Goal: Complete application form

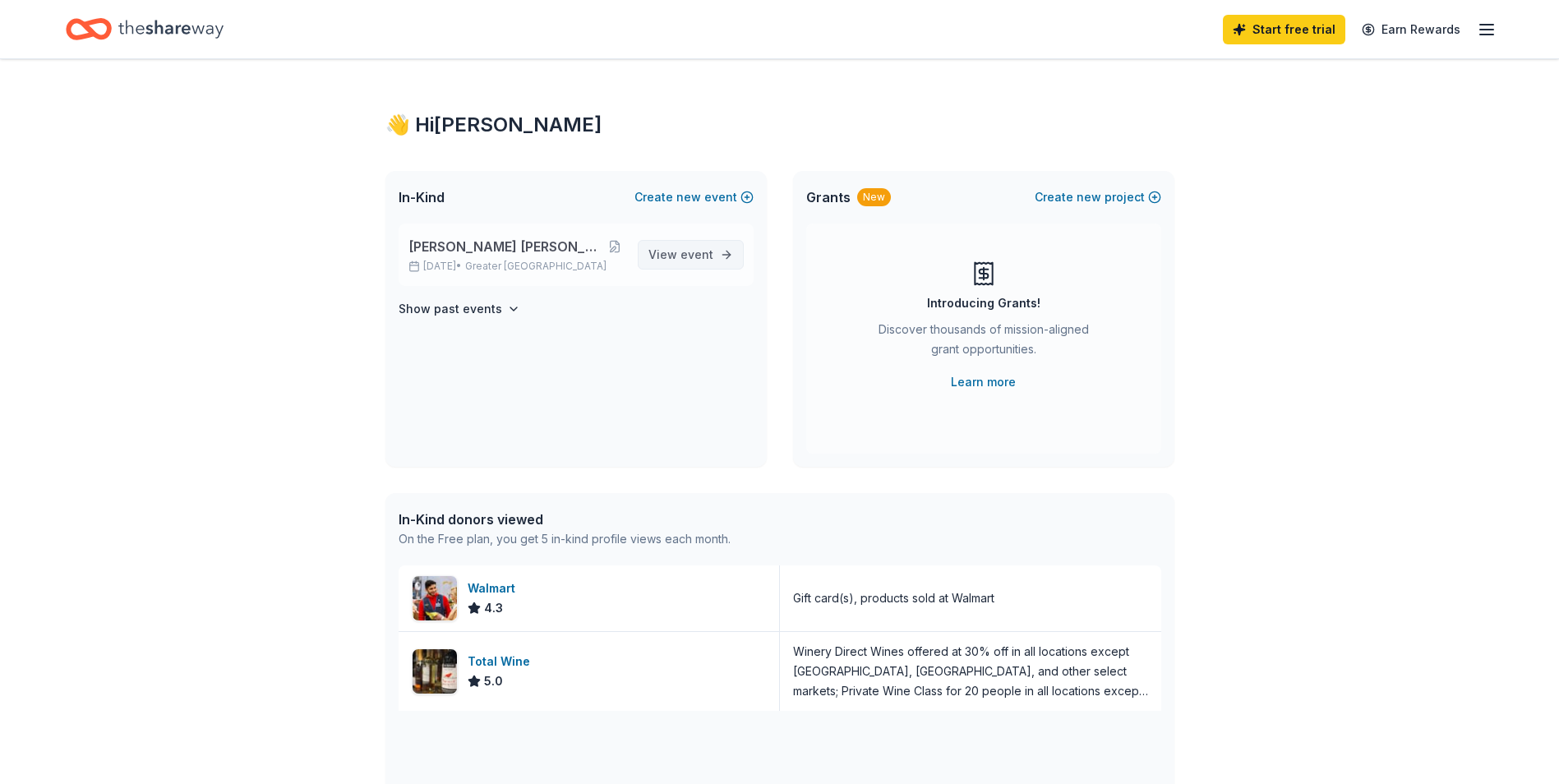
click at [696, 257] on span "event" at bounding box center [696, 254] width 33 height 14
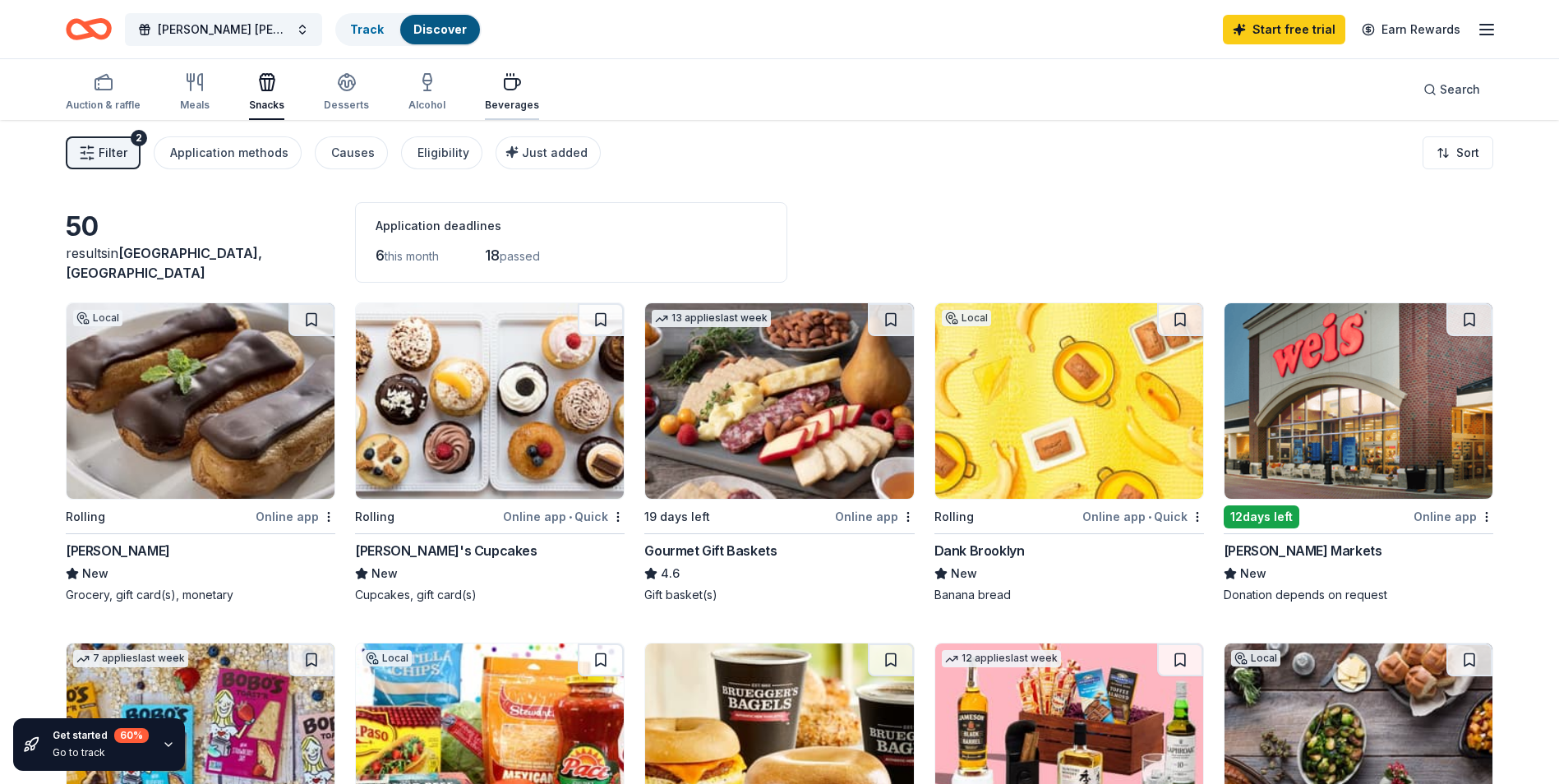
click at [502, 74] on icon "button" at bounding box center [512, 82] width 20 height 20
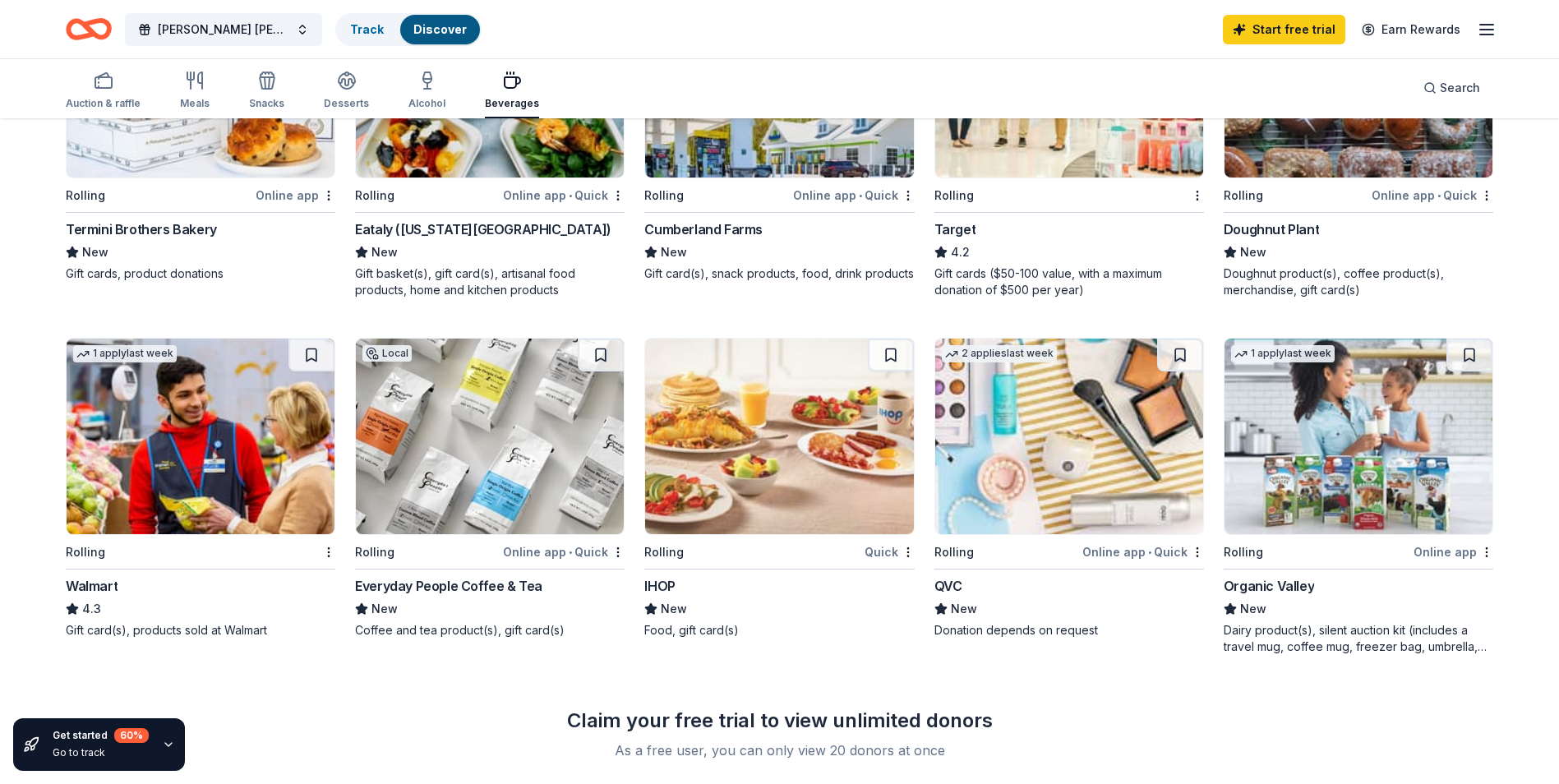
scroll to position [739, 0]
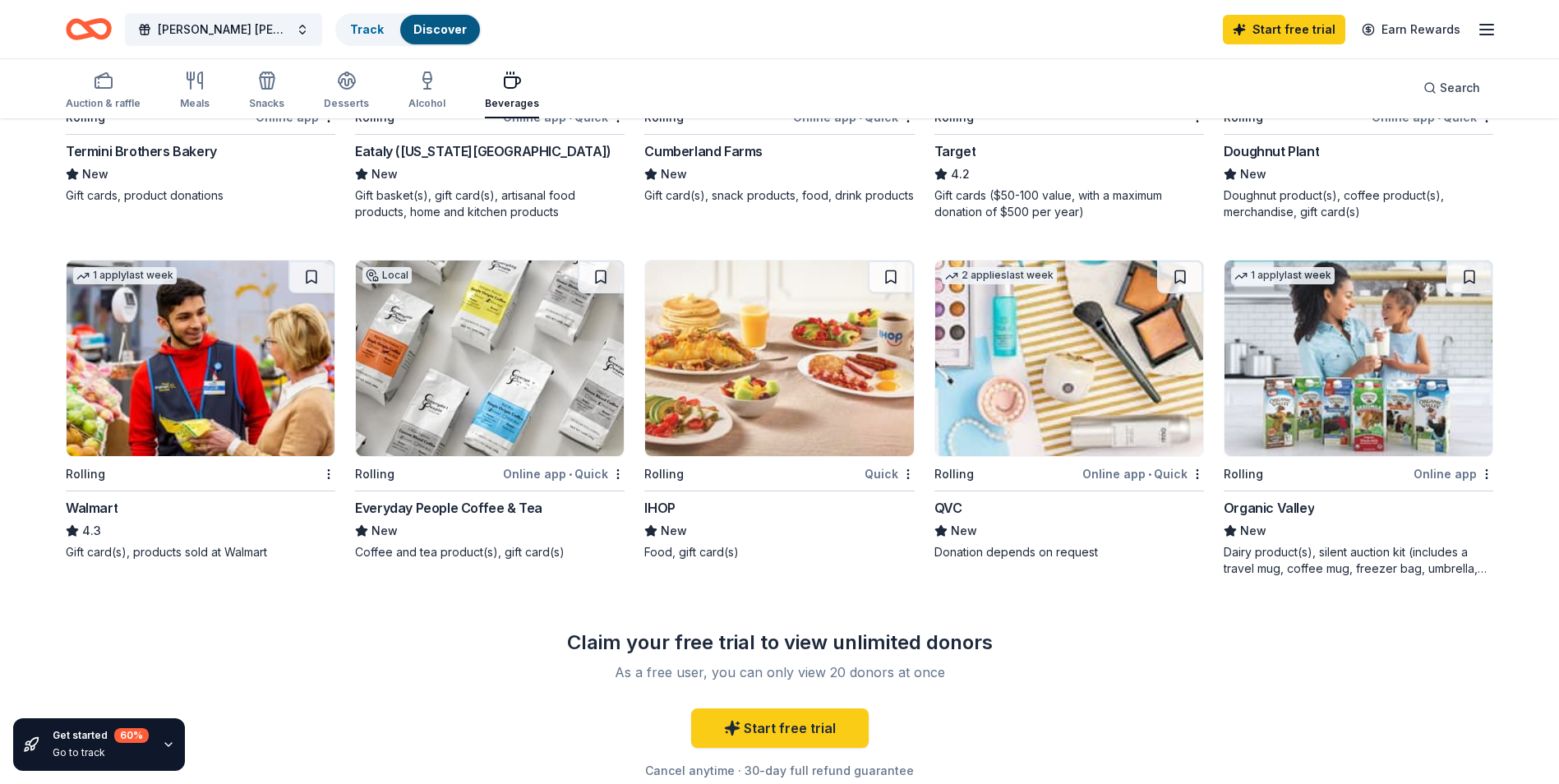
click at [182, 376] on img at bounding box center [201, 358] width 268 height 195
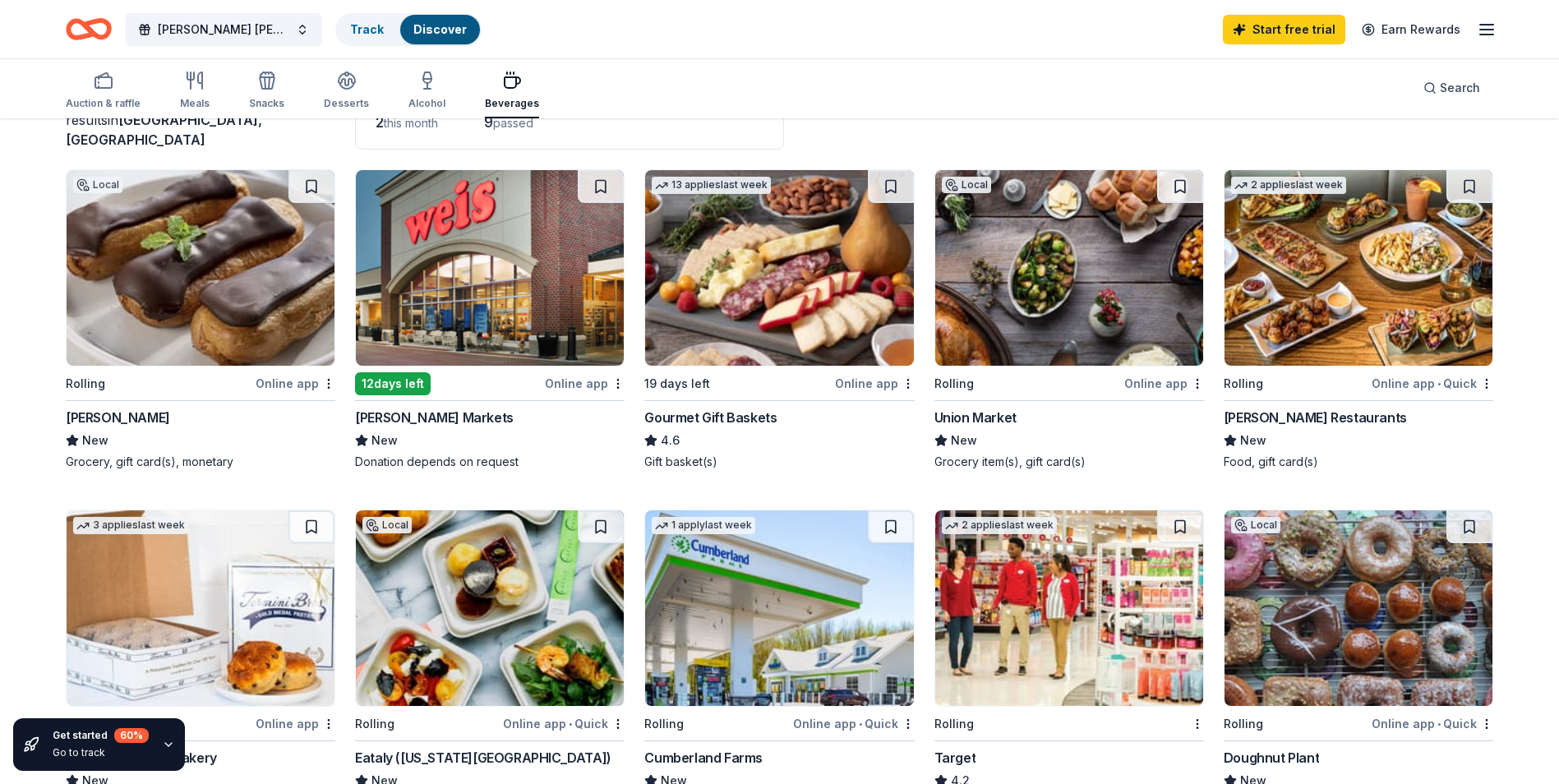
scroll to position [0, 0]
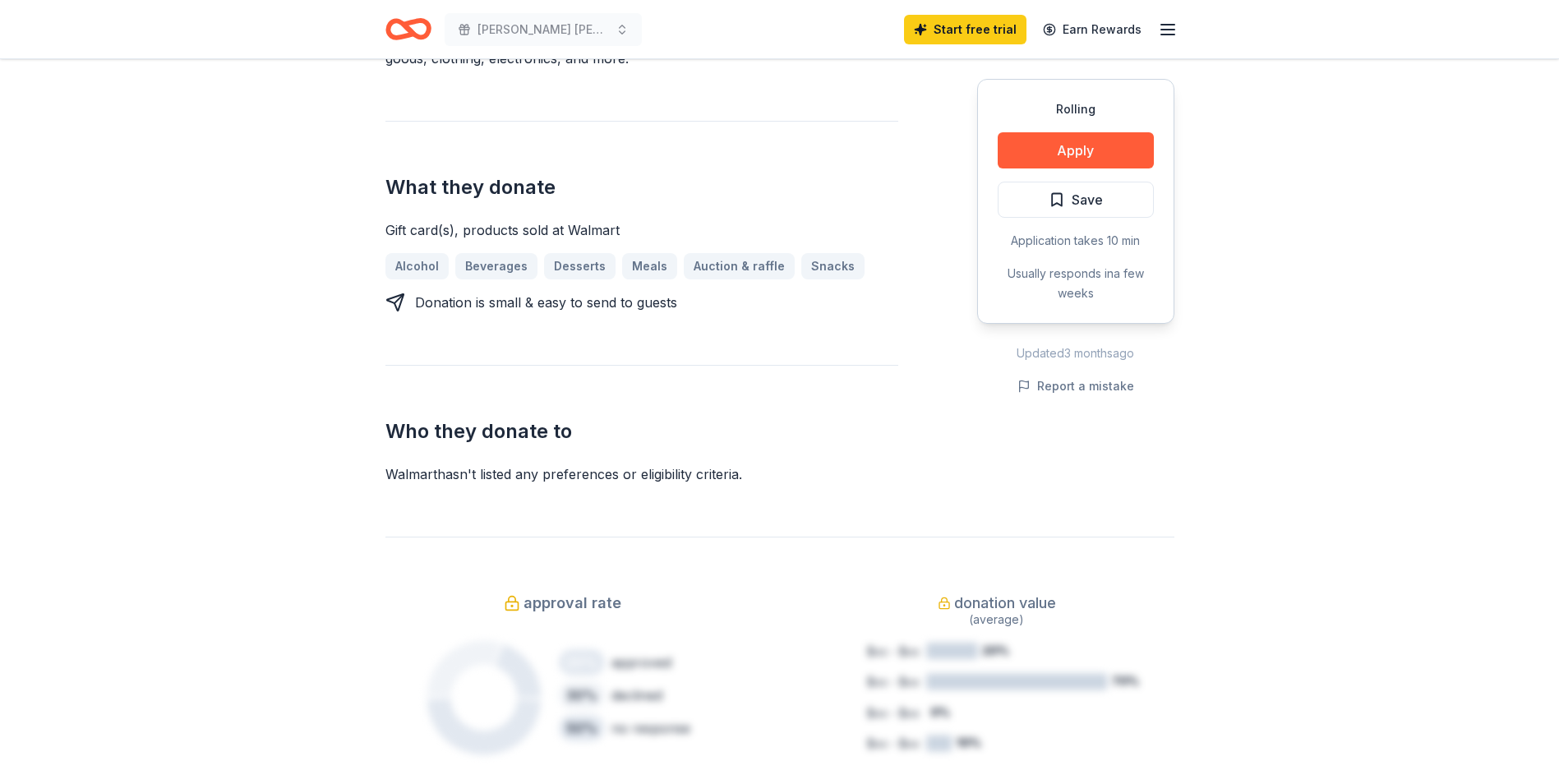
scroll to position [575, 0]
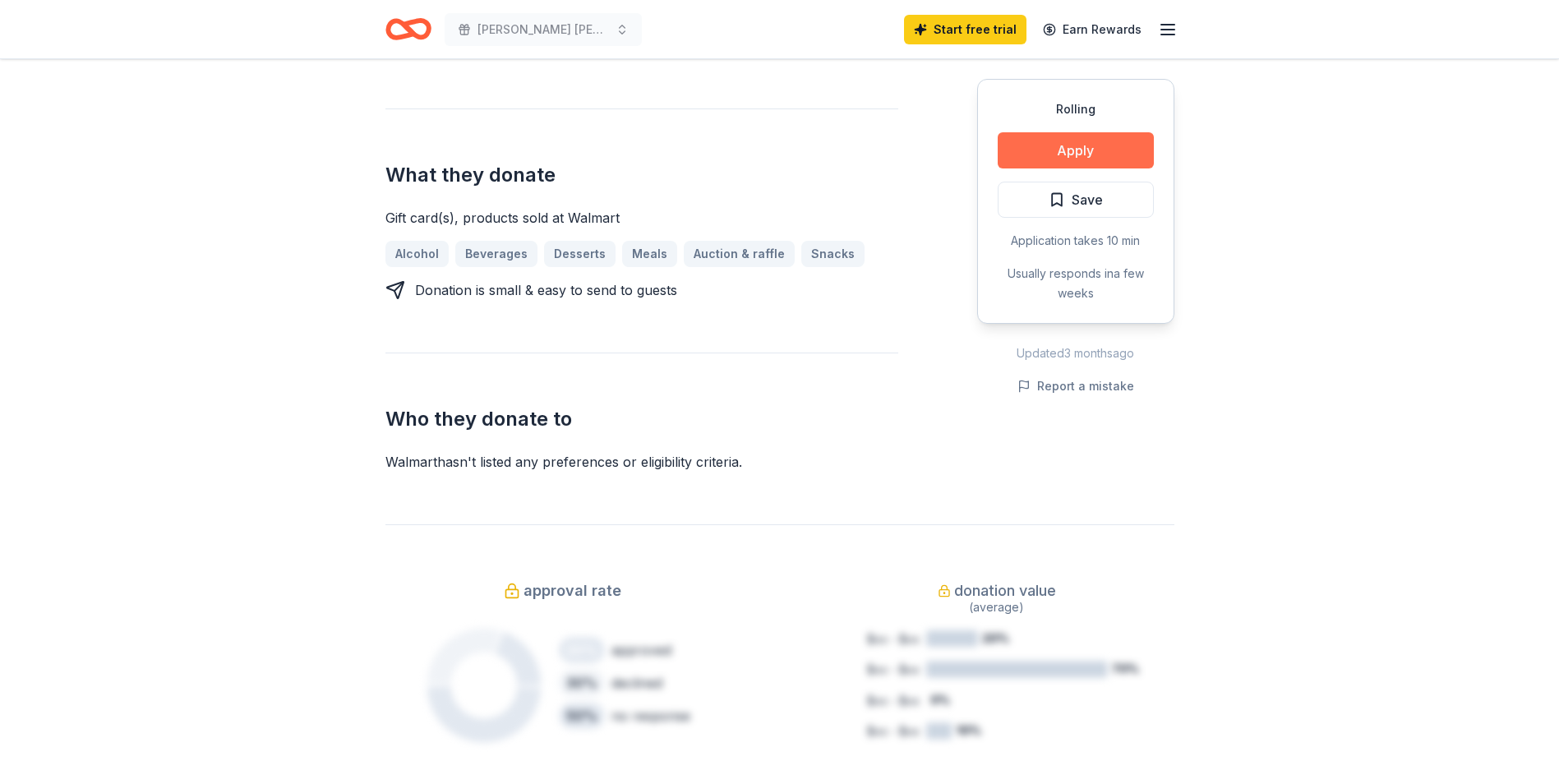
click at [1049, 140] on button "Apply" at bounding box center [1075, 150] width 156 height 36
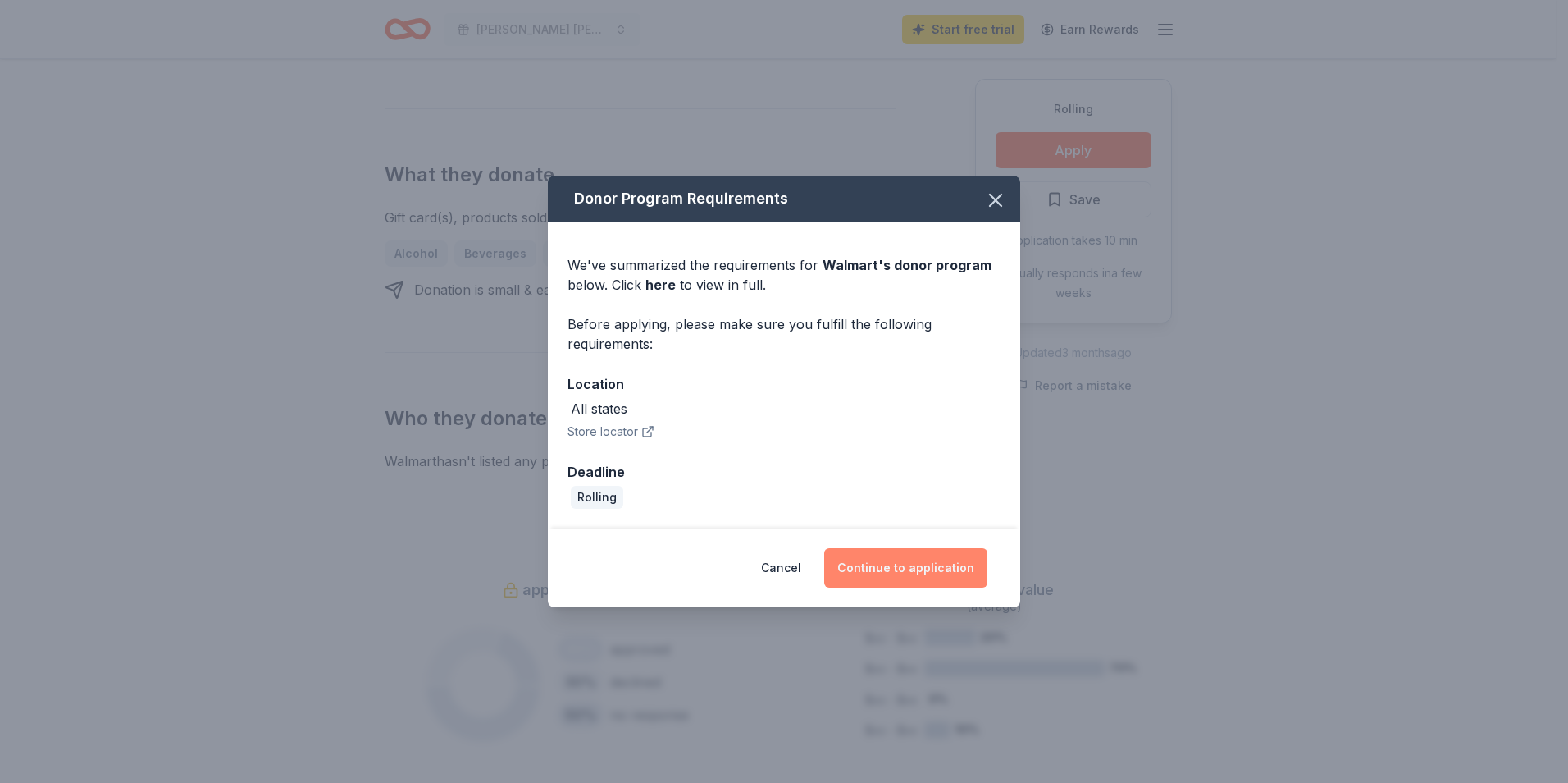
click at [884, 567] on button "Continue to application" at bounding box center [906, 568] width 163 height 39
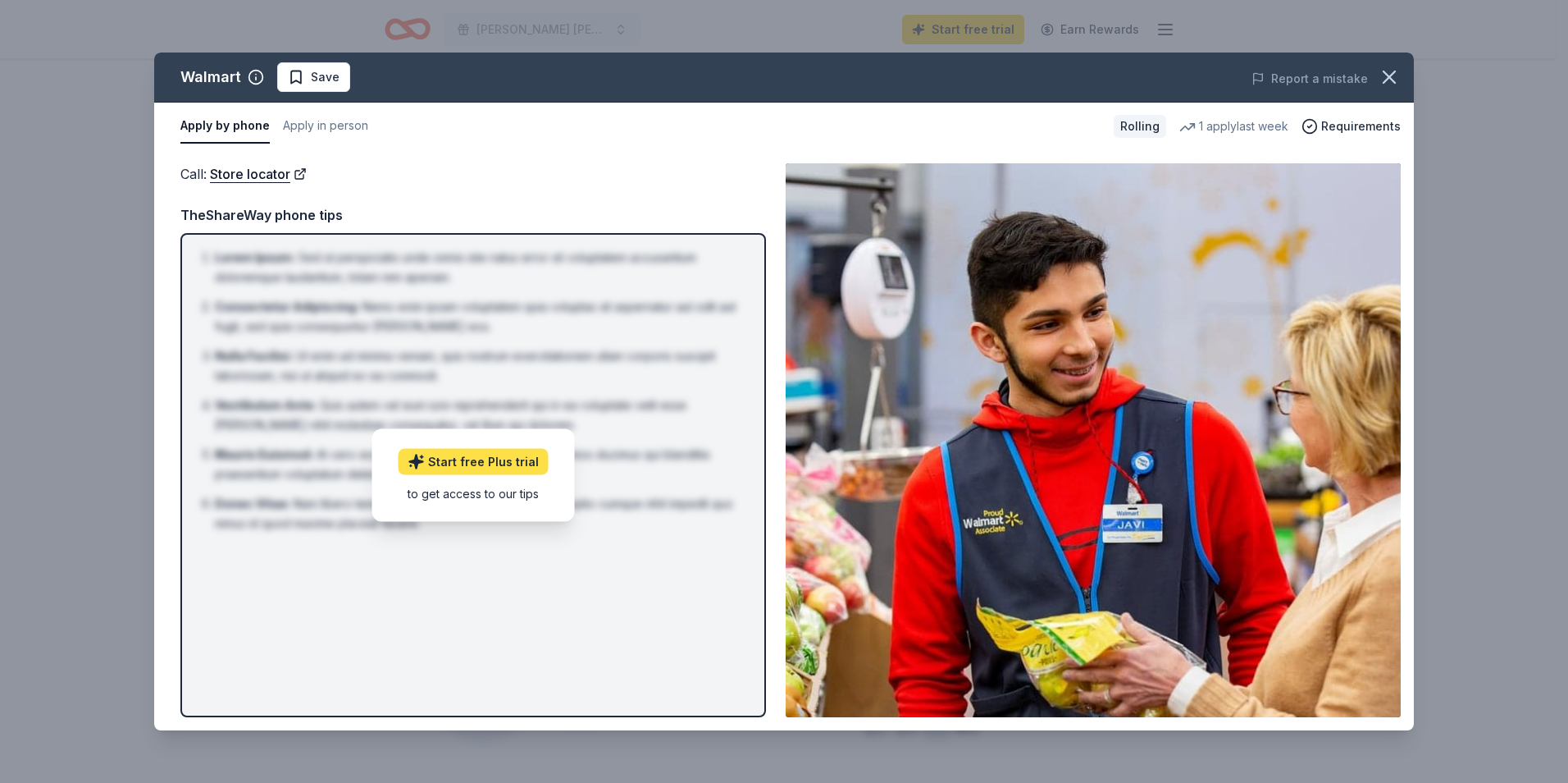
click at [470, 462] on link "Start free Plus trial" at bounding box center [473, 461] width 150 height 26
click at [1378, 77] on icon "button" at bounding box center [1389, 77] width 23 height 23
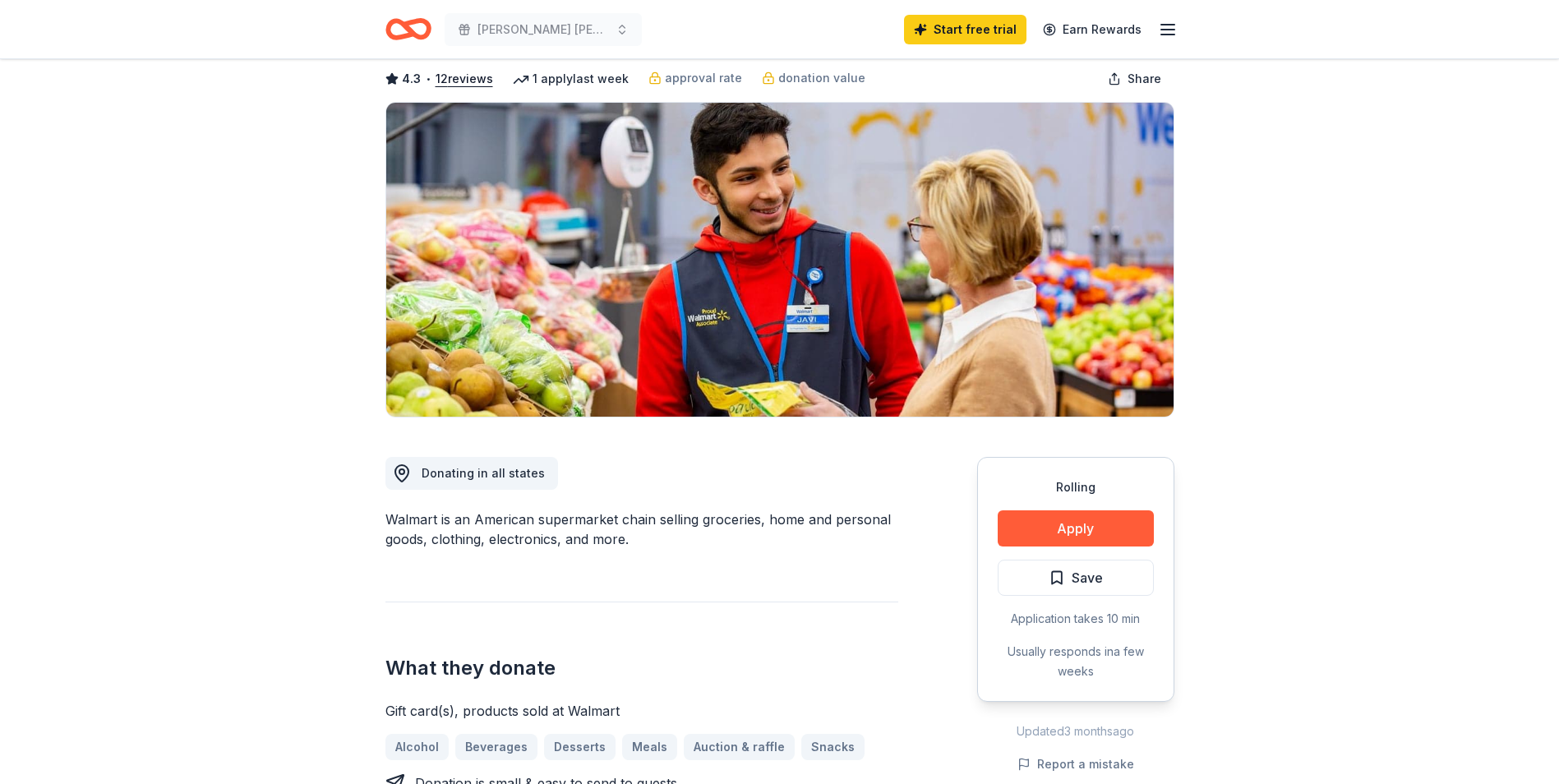
scroll to position [0, 0]
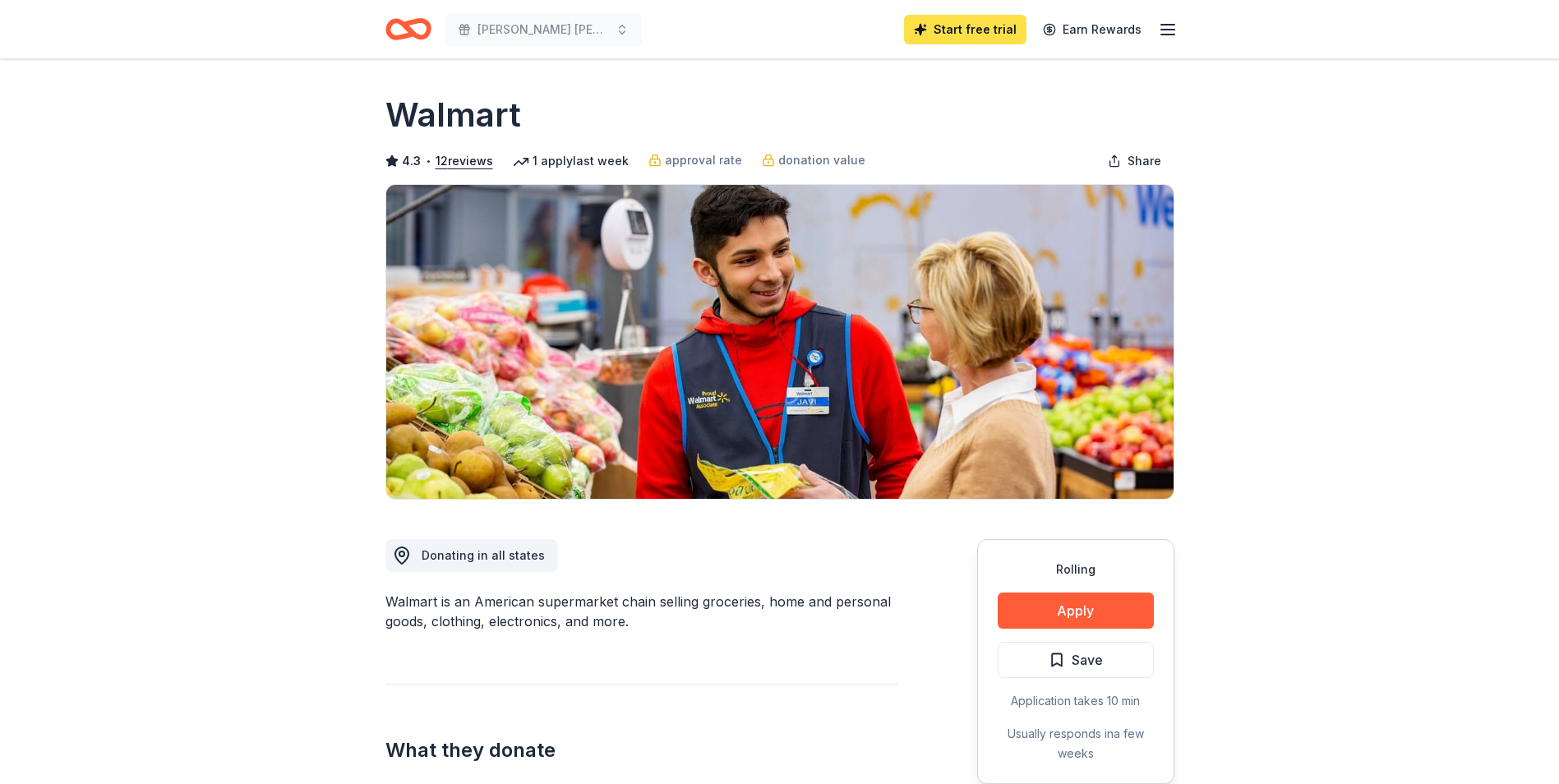
click at [987, 22] on link "Start free trial" at bounding box center [966, 30] width 123 height 30
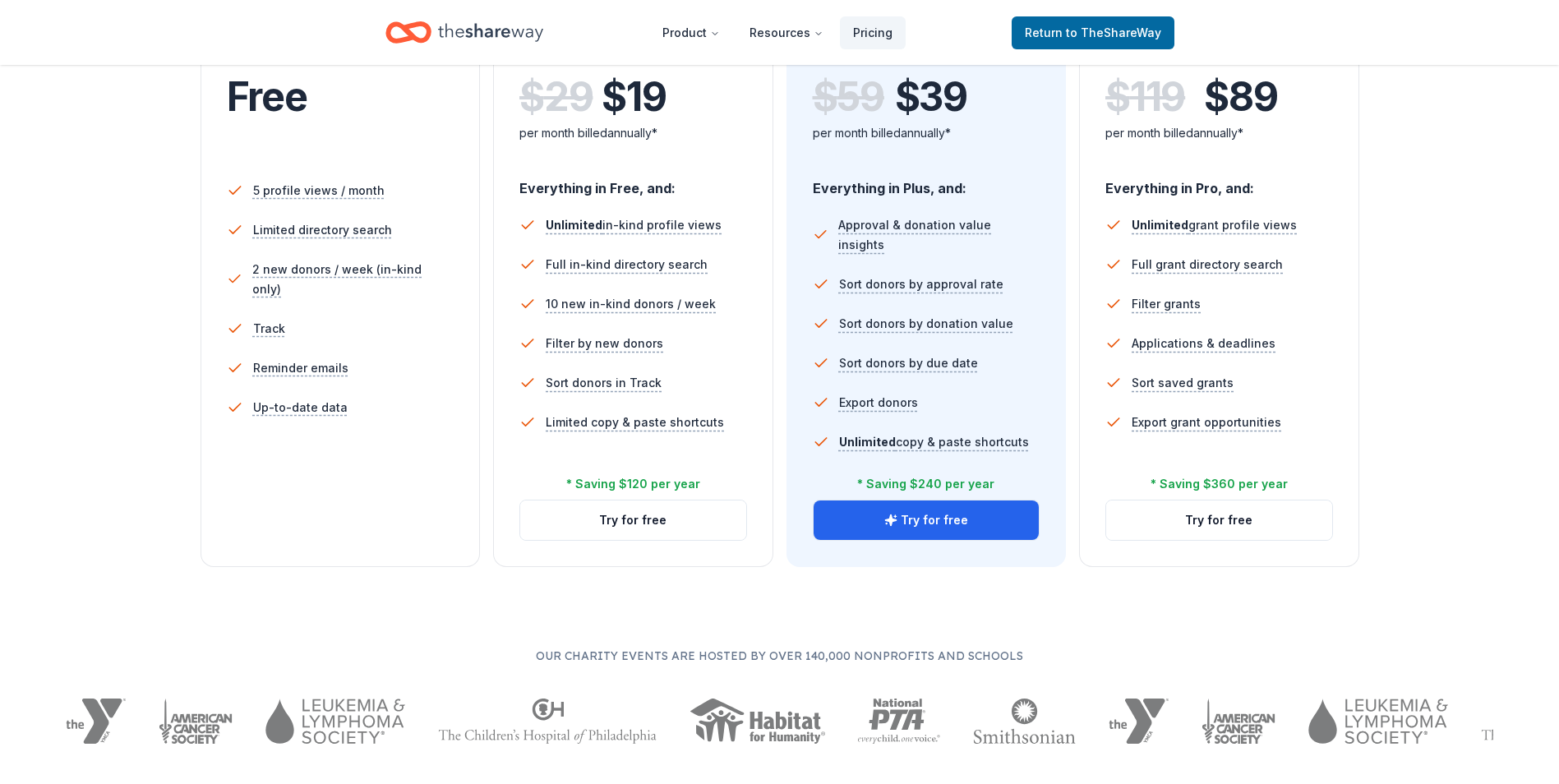
scroll to position [411, 0]
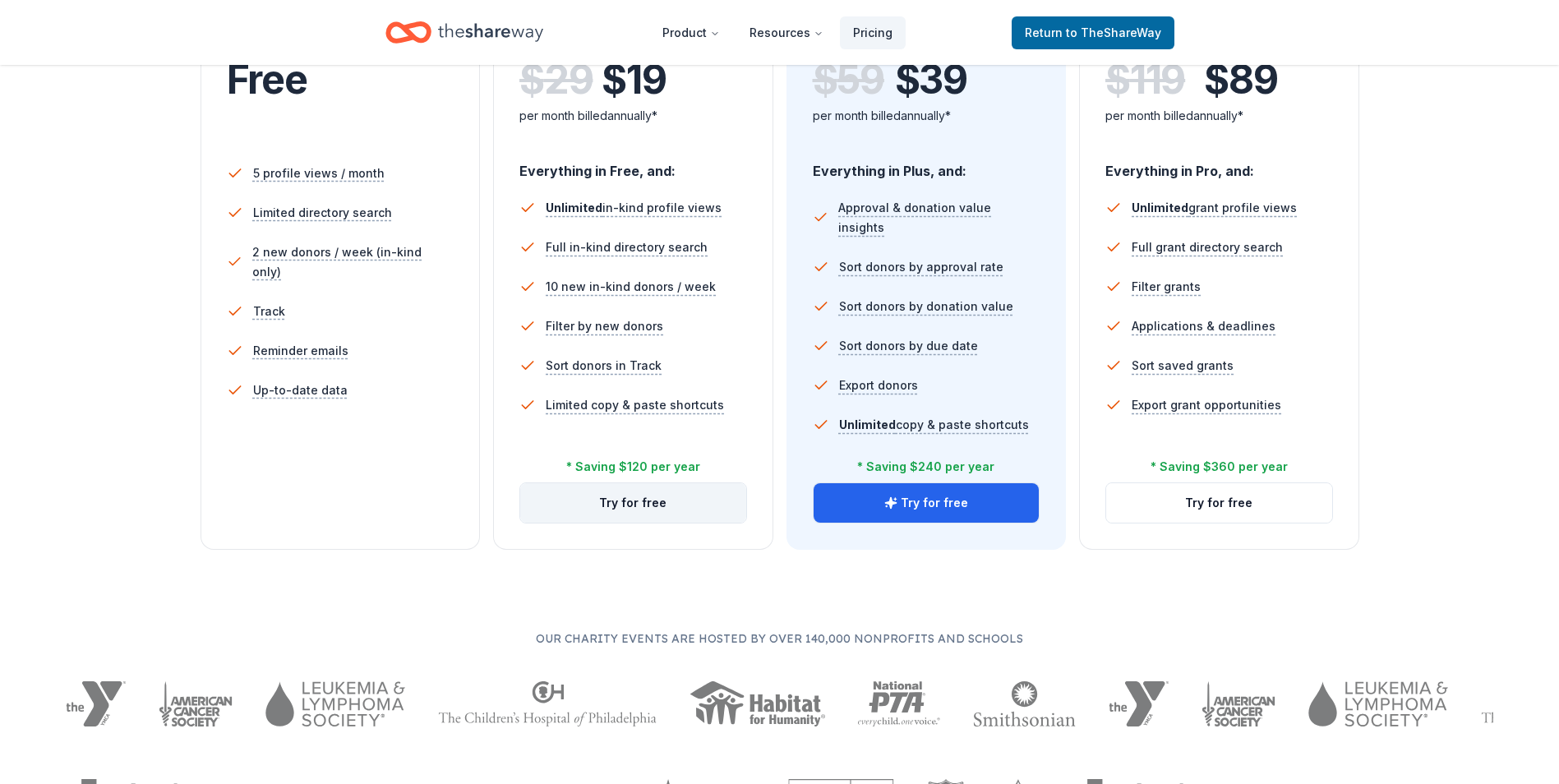
click at [615, 508] on button "Try for free" at bounding box center [633, 502] width 226 height 39
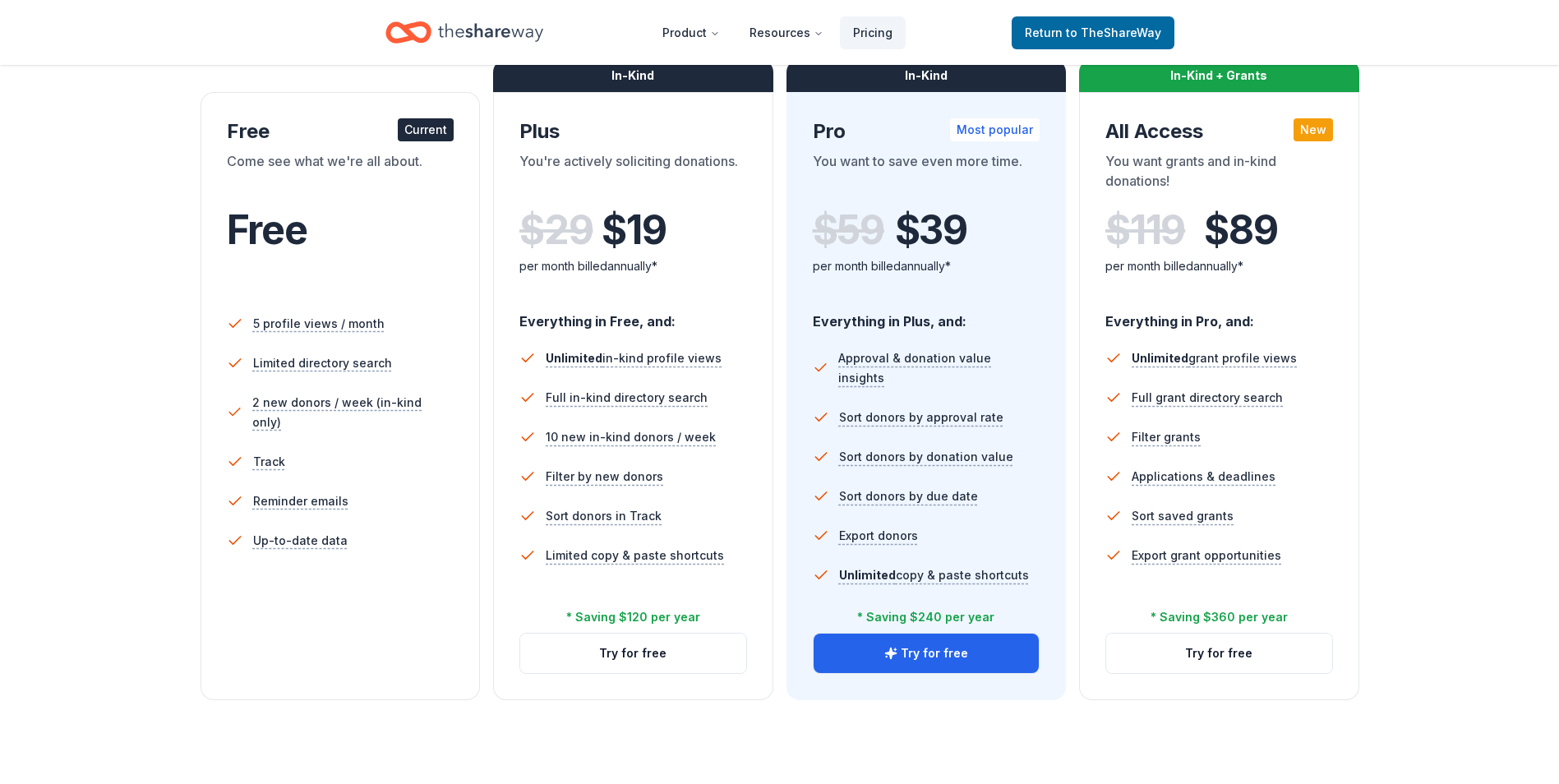
scroll to position [82, 0]
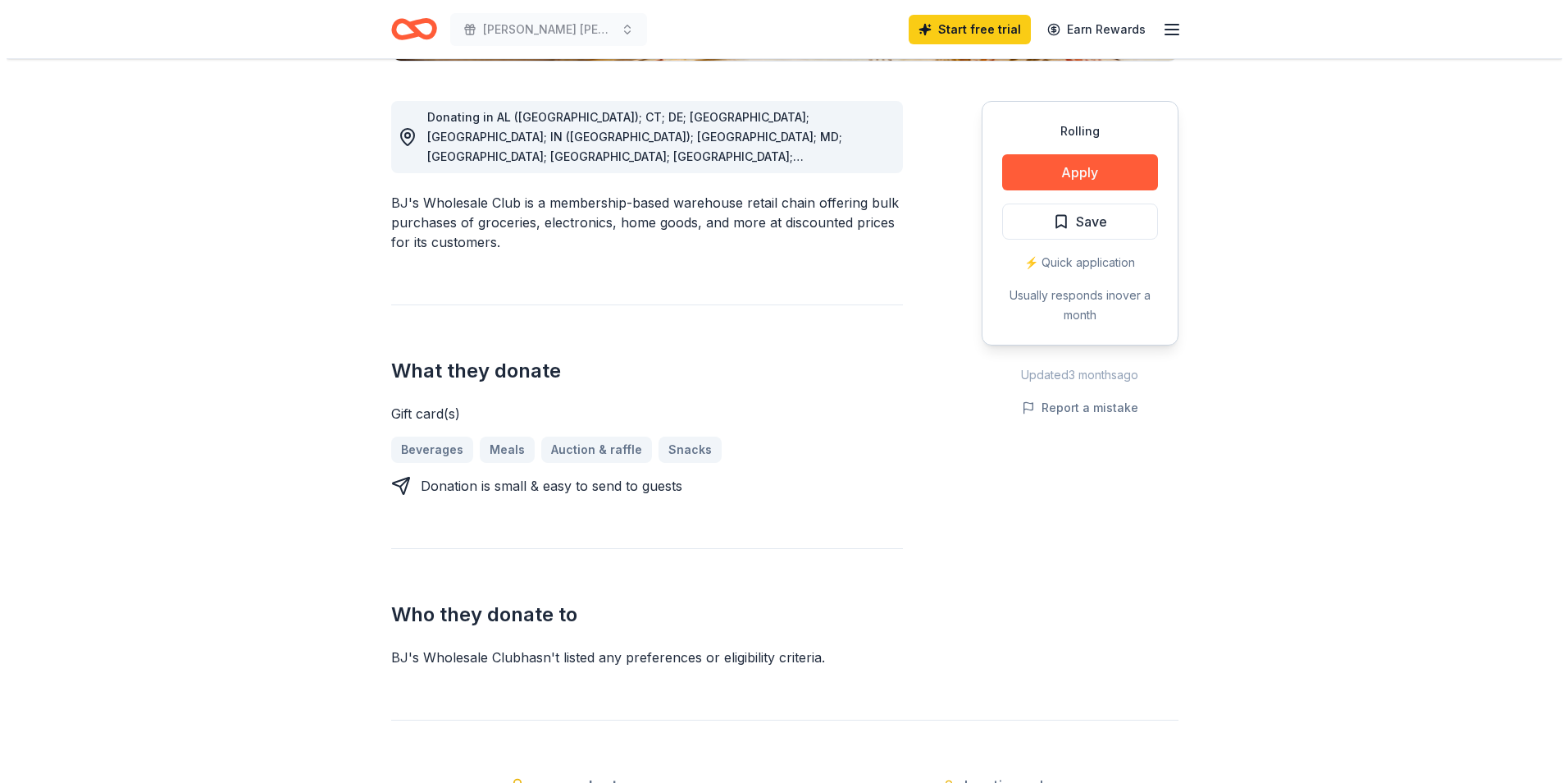
scroll to position [411, 0]
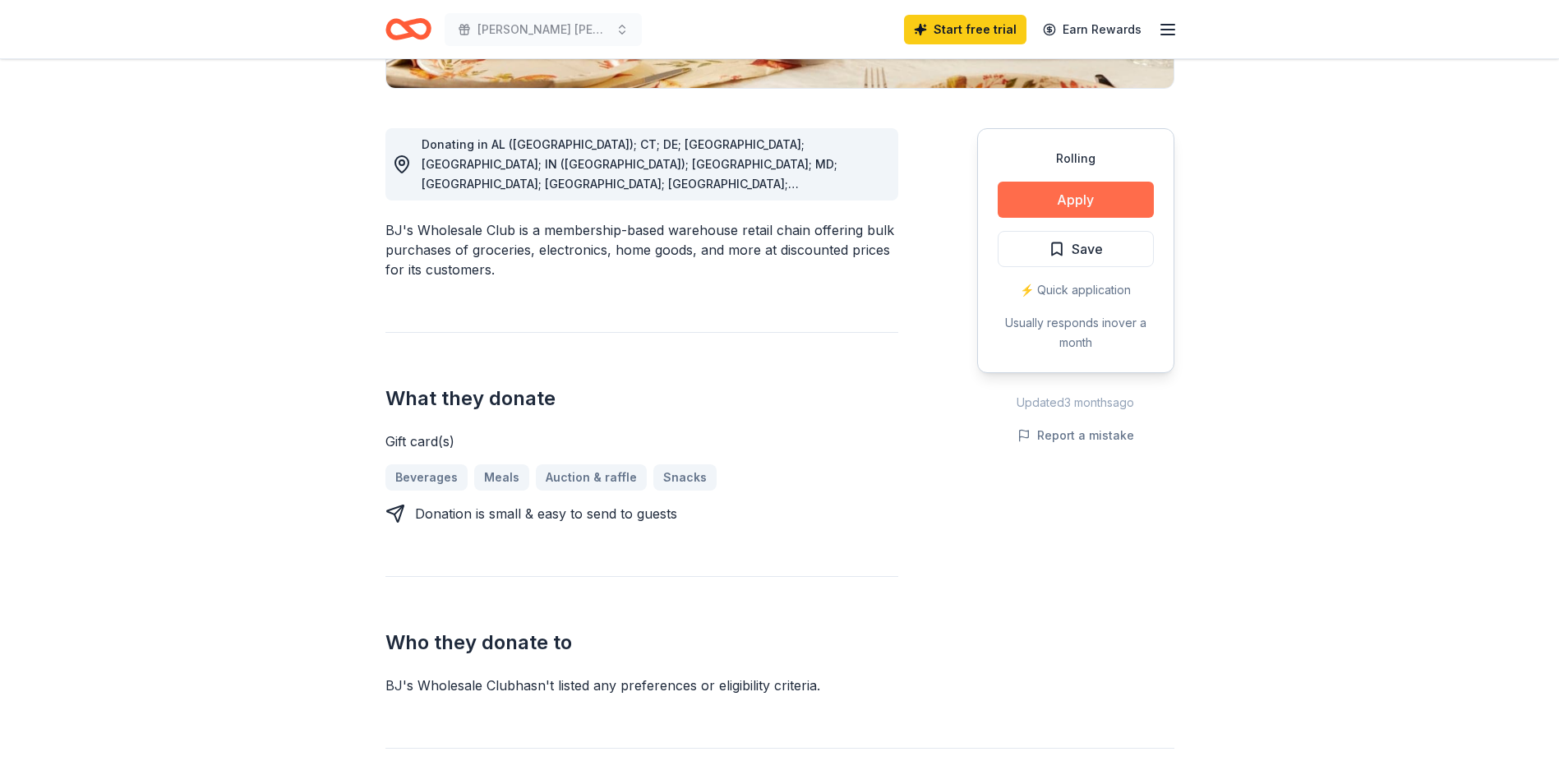
click at [1037, 201] on button "Apply" at bounding box center [1075, 199] width 156 height 36
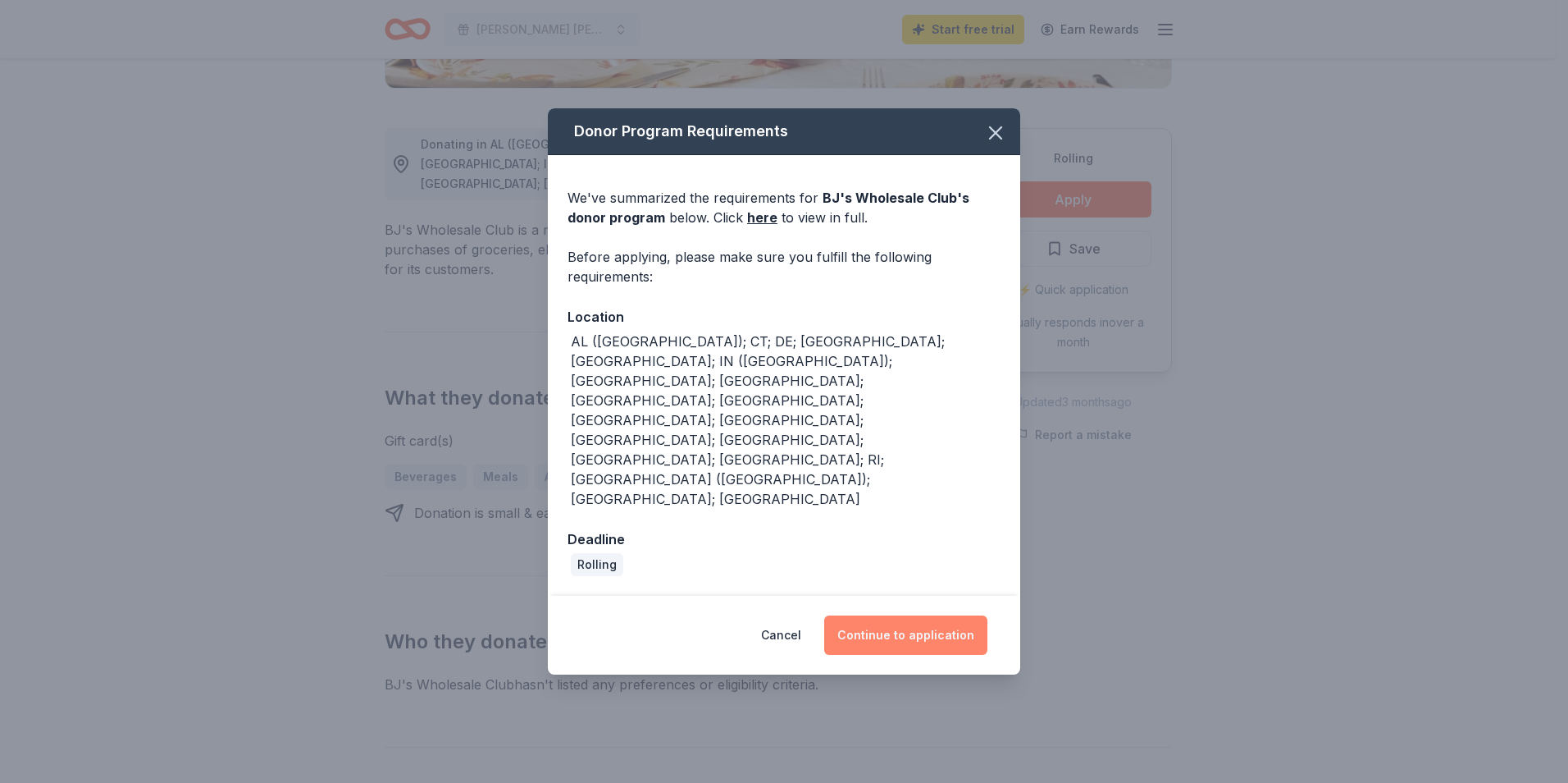
click at [913, 615] on button "Continue to application" at bounding box center [906, 634] width 163 height 39
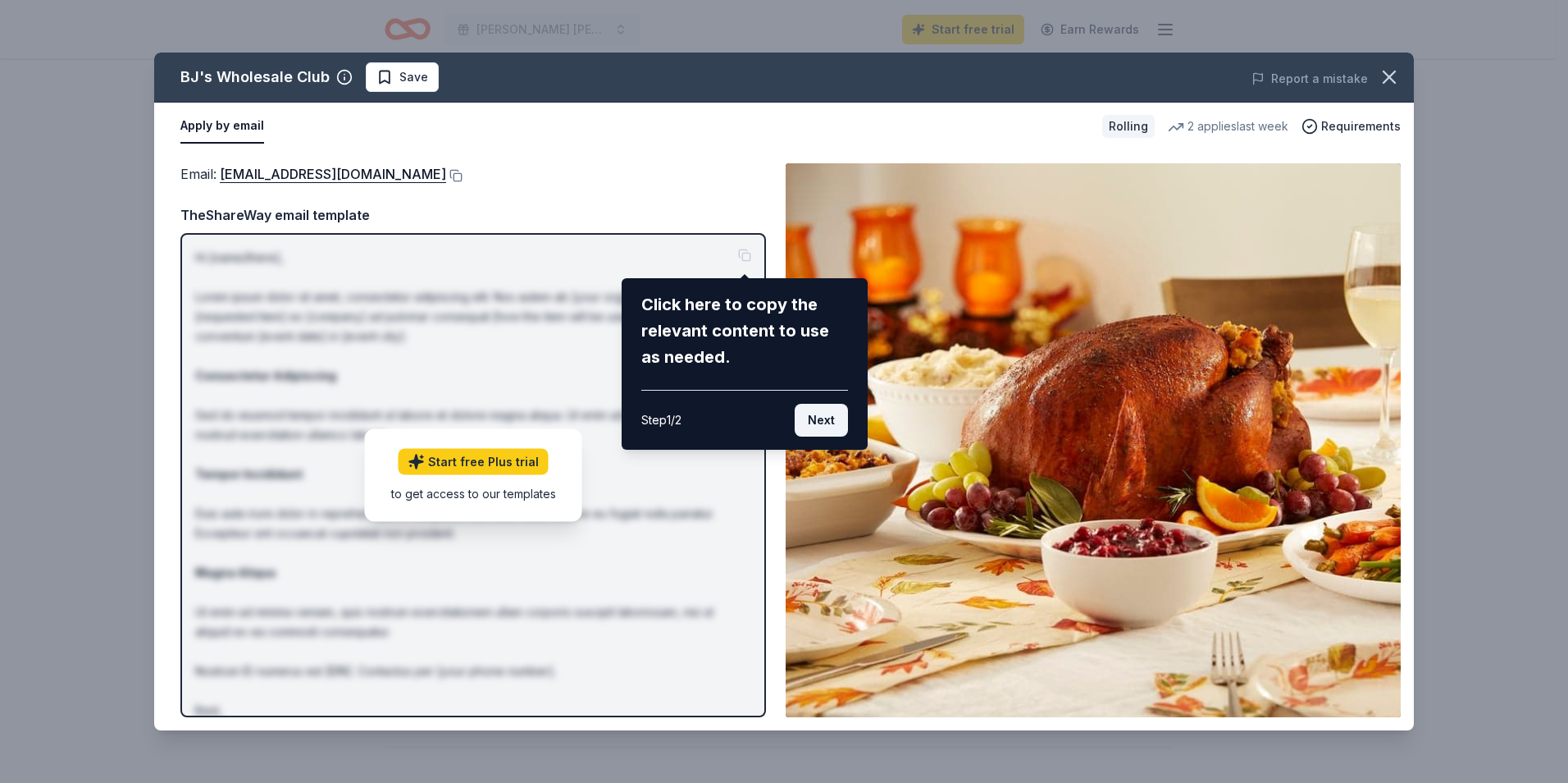
click at [832, 414] on button "Next" at bounding box center [821, 420] width 53 height 33
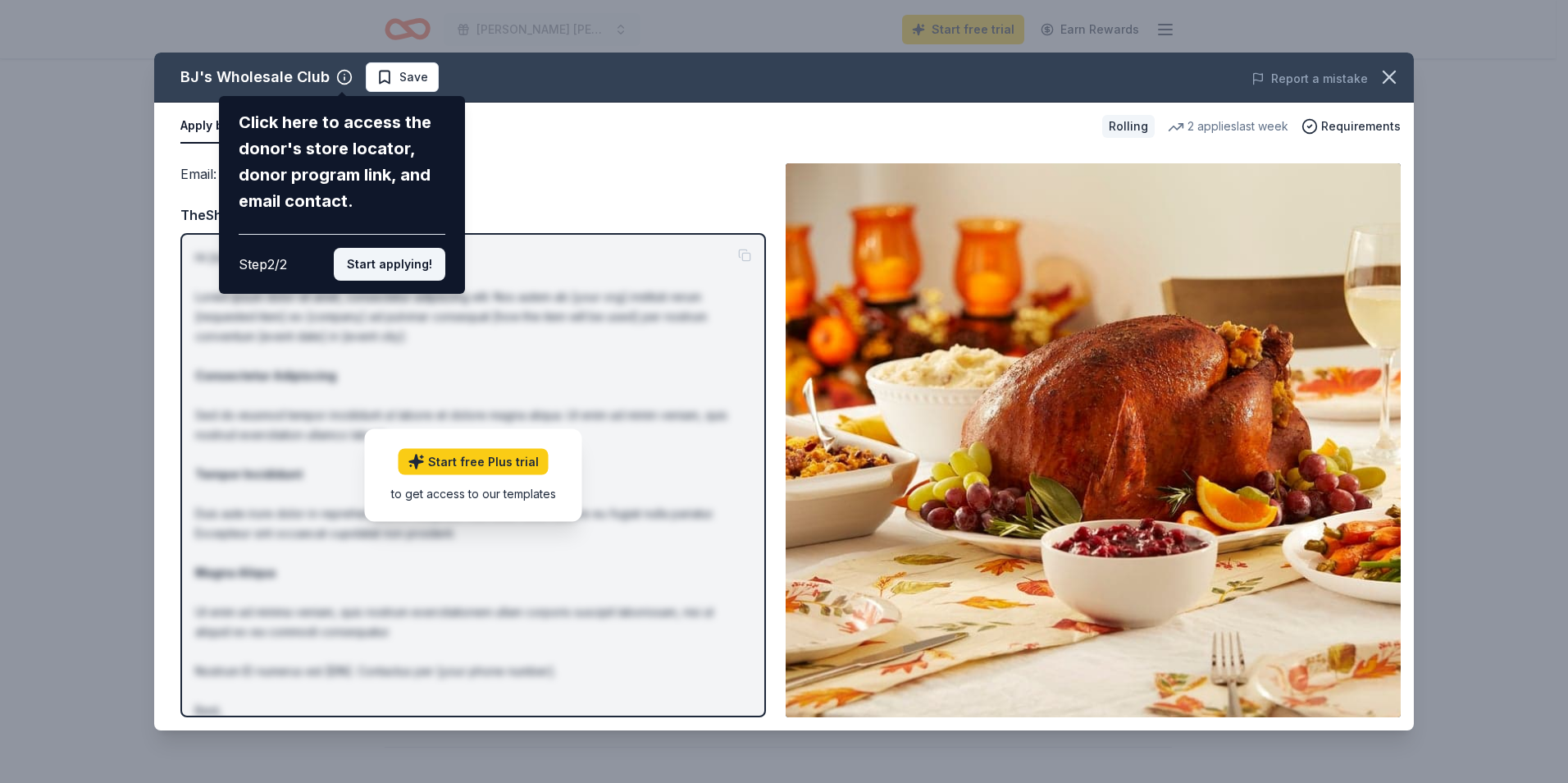
click at [402, 259] on button "Start applying!" at bounding box center [390, 264] width 111 height 33
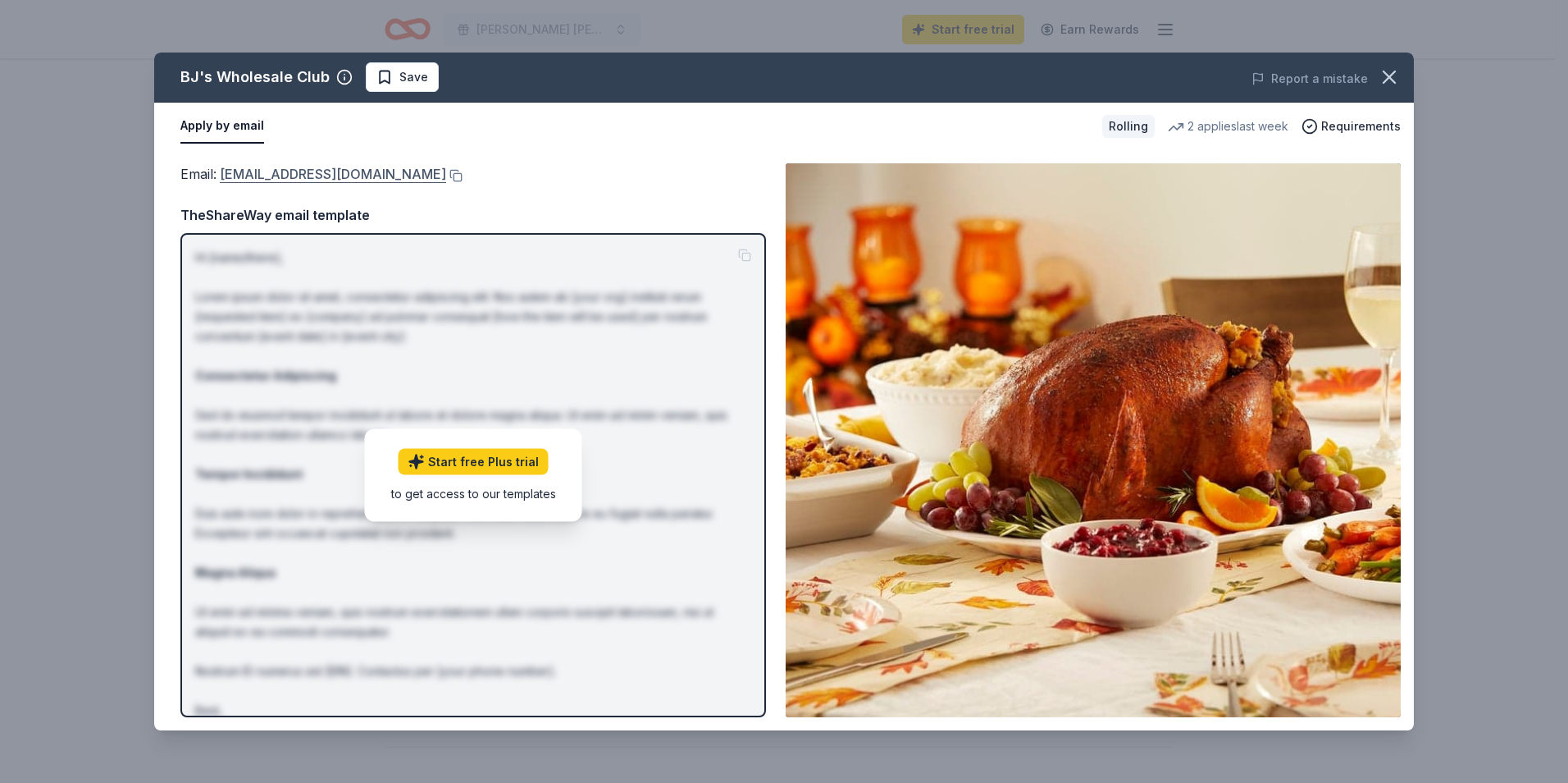
click at [285, 173] on link "community@bjs.com" at bounding box center [333, 174] width 227 height 21
